Goal: Information Seeking & Learning: Learn about a topic

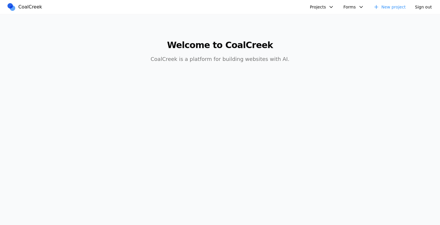
click at [325, 4] on button "Projects" at bounding box center [321, 6] width 31 height 9
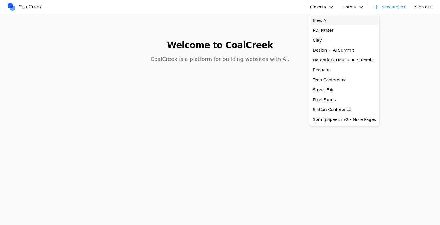
click at [327, 20] on link "Brex AI" at bounding box center [344, 20] width 68 height 10
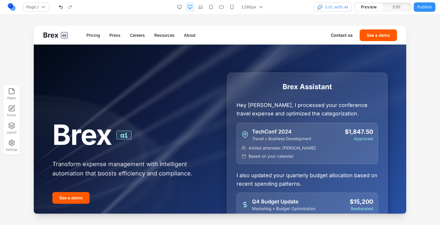
scroll to position [4, 0]
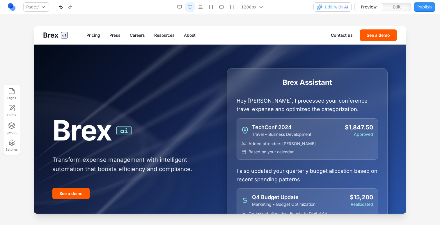
click at [143, 33] on link "Careers" at bounding box center [137, 35] width 15 height 6
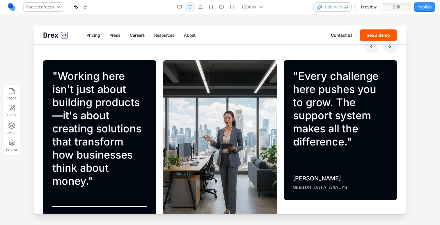
scroll to position [288, 0]
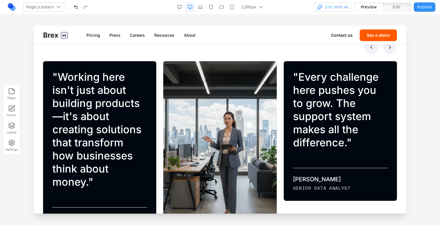
click at [391, 46] on icon at bounding box center [390, 47] width 6 height 6
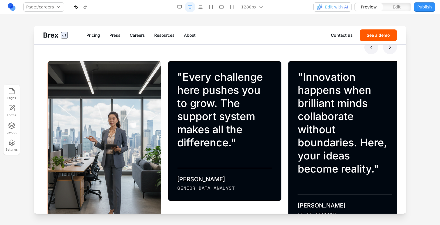
click at [391, 47] on icon at bounding box center [390, 47] width 6 height 6
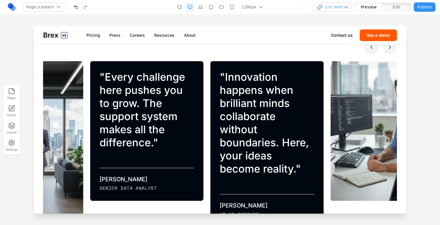
click at [391, 47] on icon at bounding box center [390, 47] width 6 height 6
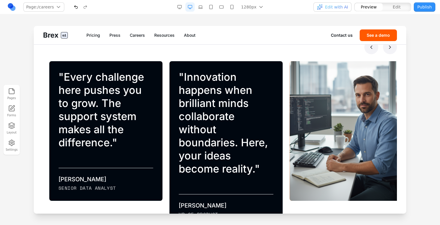
click at [391, 47] on icon at bounding box center [390, 47] width 6 height 6
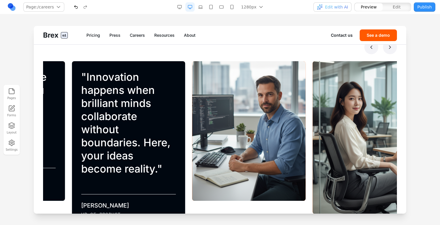
click at [391, 47] on icon at bounding box center [390, 47] width 6 height 6
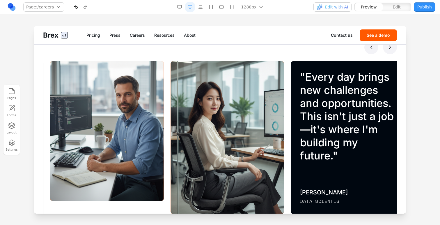
click at [391, 47] on icon at bounding box center [390, 47] width 6 height 6
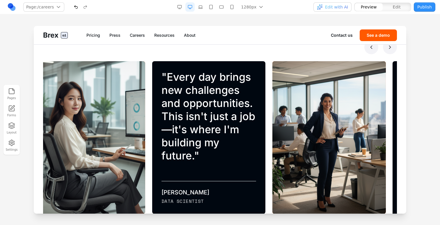
click at [391, 47] on icon at bounding box center [390, 47] width 6 height 6
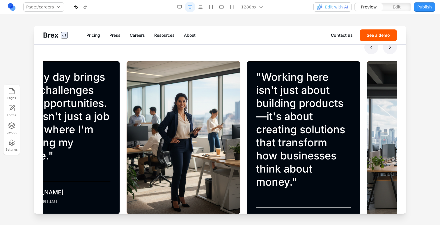
click at [391, 47] on icon at bounding box center [390, 47] width 6 height 6
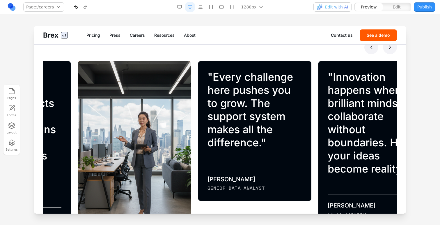
click at [391, 47] on icon at bounding box center [390, 47] width 6 height 6
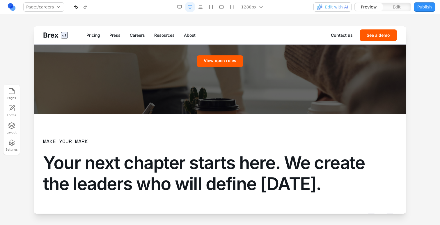
scroll to position [0, 0]
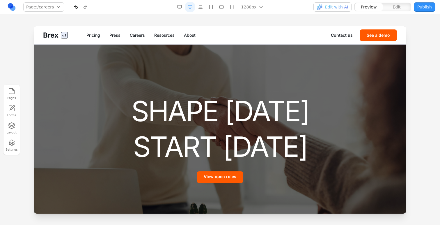
click at [136, 35] on link "Careers" at bounding box center [137, 35] width 15 height 6
